Goal: Navigation & Orientation: Find specific page/section

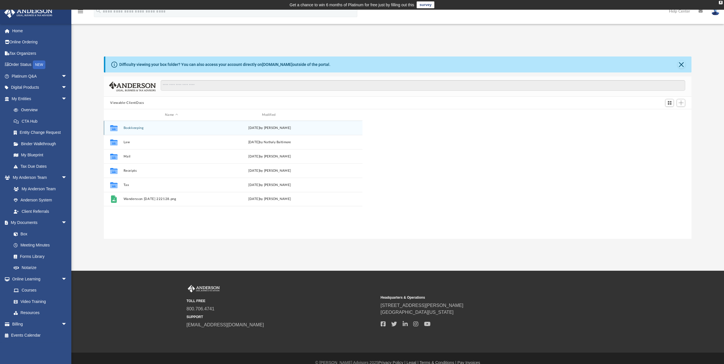
scroll to position [126, 584]
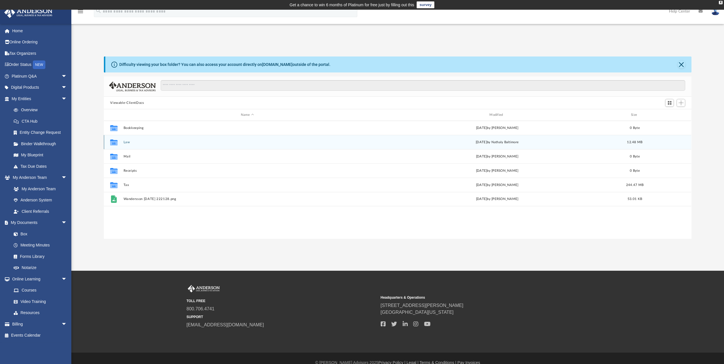
click at [126, 142] on button "Law" at bounding box center [248, 142] width 248 height 4
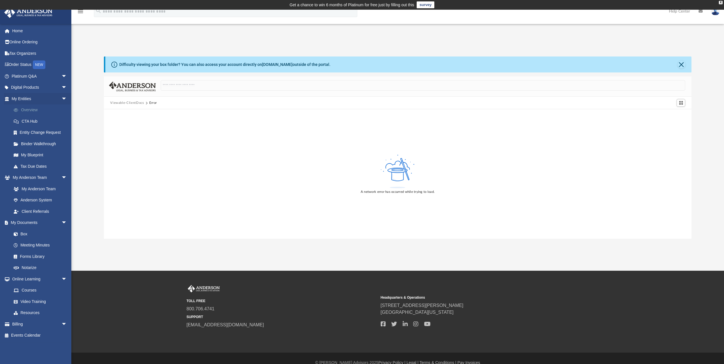
click at [33, 108] on link "Overview" at bounding box center [42, 110] width 68 height 11
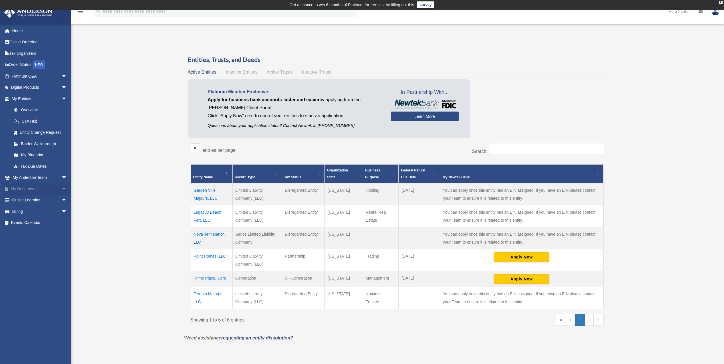
click at [64, 188] on span "arrow_drop_down" at bounding box center [66, 189] width 11 height 12
click at [39, 157] on link "My Blueprint" at bounding box center [42, 155] width 68 height 11
